Goal: Task Accomplishment & Management: Complete application form

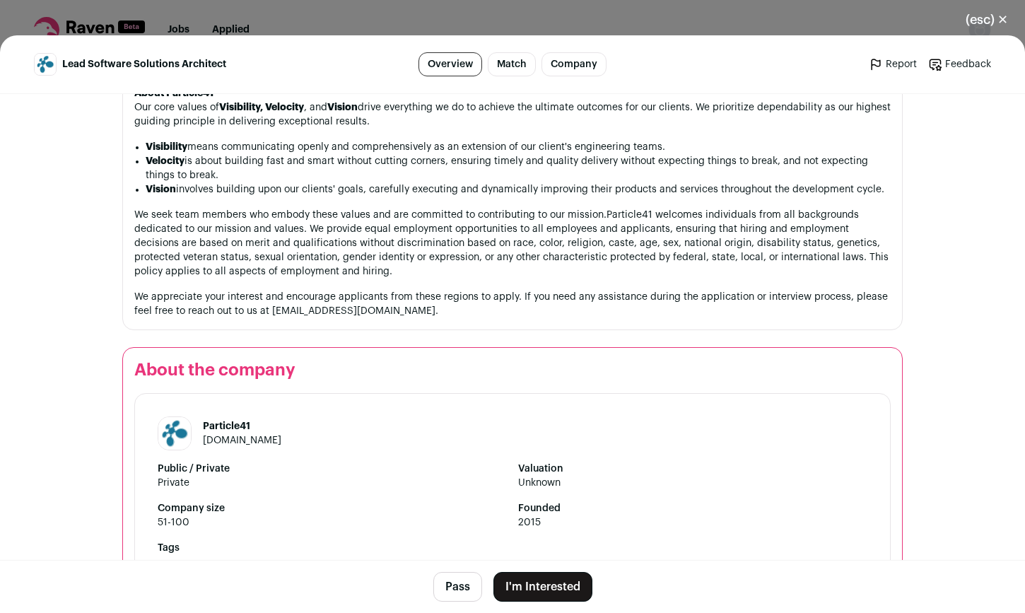
scroll to position [1527, 0]
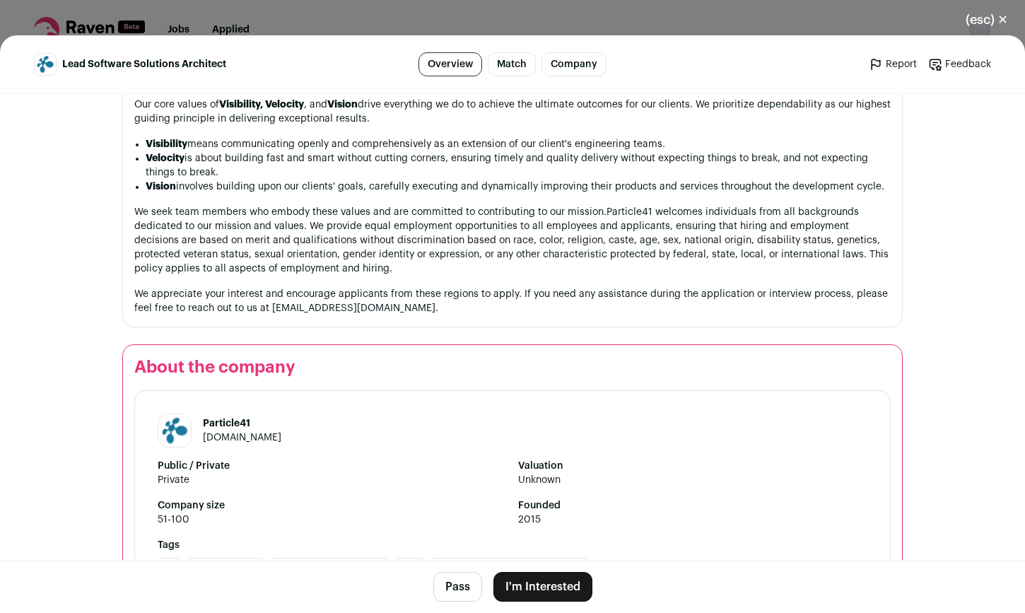
click at [538, 589] on button "I'm Interested" at bounding box center [542, 587] width 99 height 30
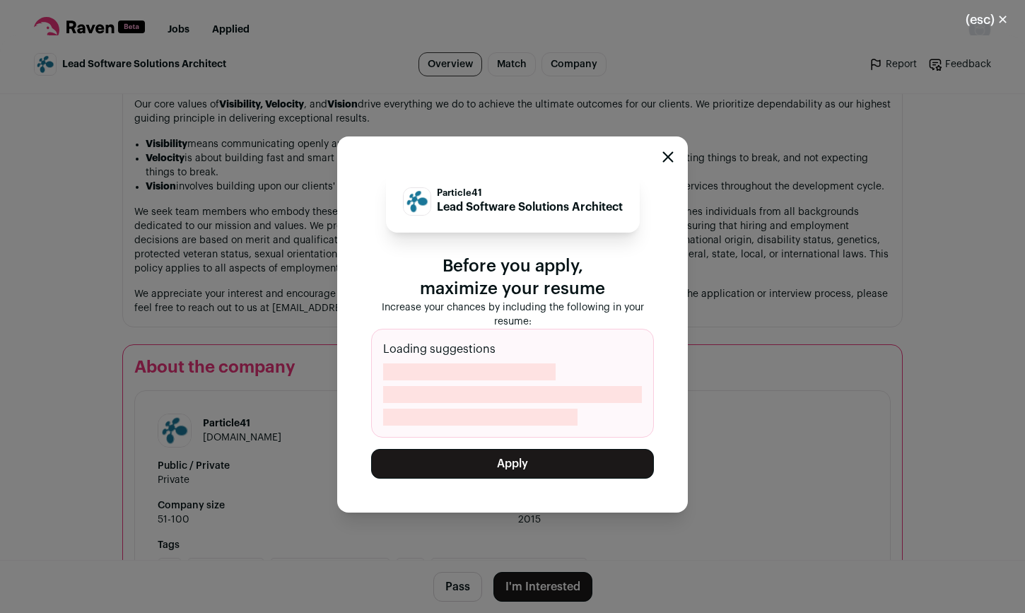
click at [536, 467] on button "Apply" at bounding box center [512, 464] width 283 height 30
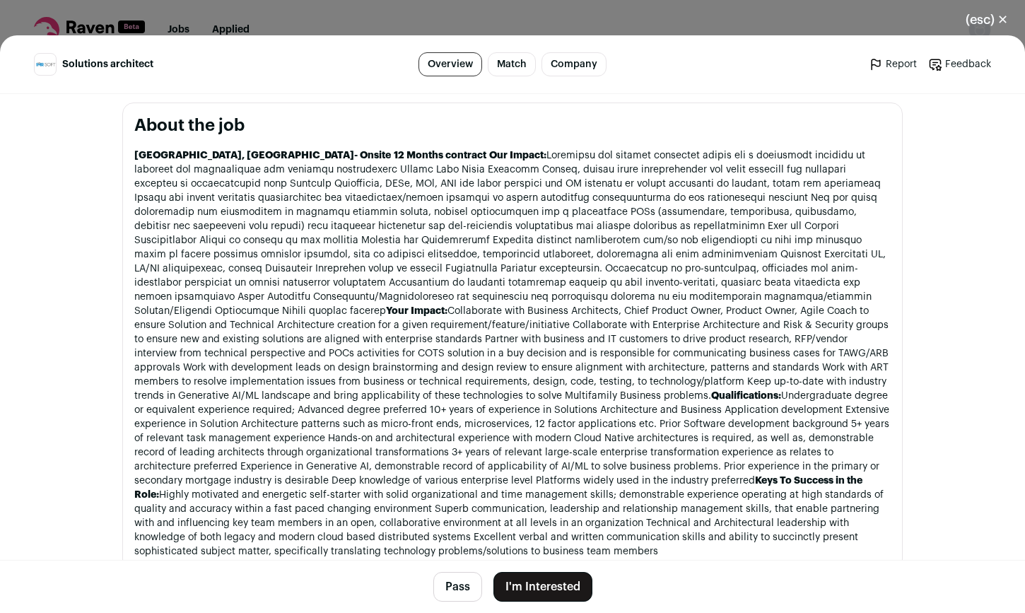
scroll to position [594, 0]
